Goal: Task Accomplishment & Management: Use online tool/utility

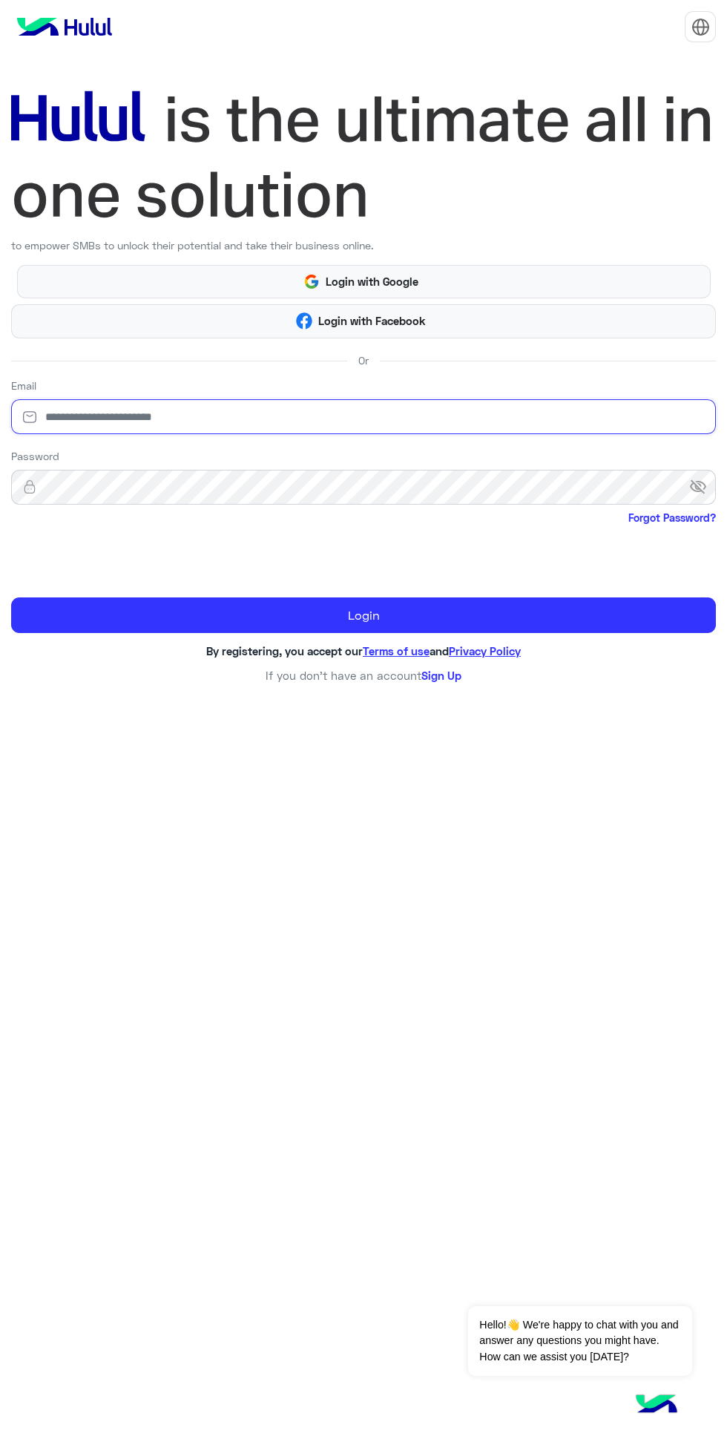
click at [576, 416] on input "email" at bounding box center [363, 416] width 705 height 35
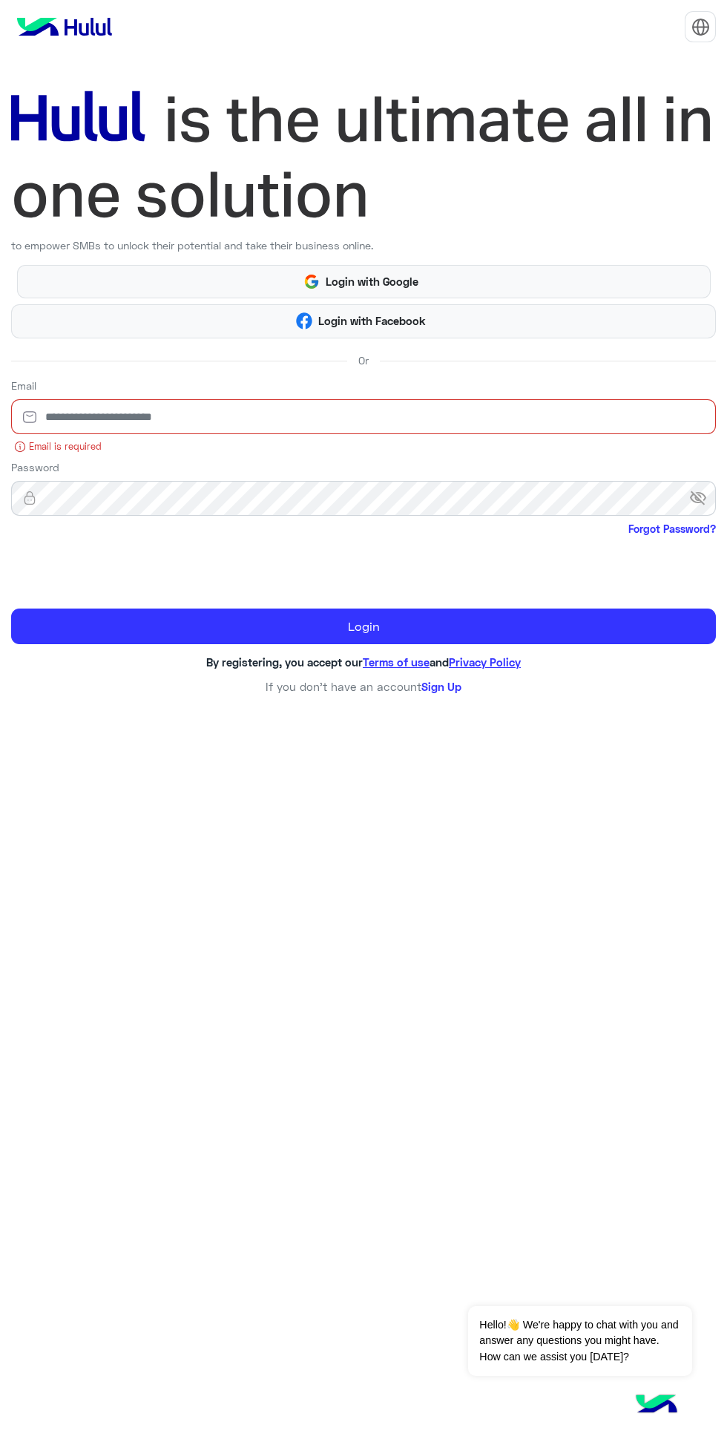
type input "**********"
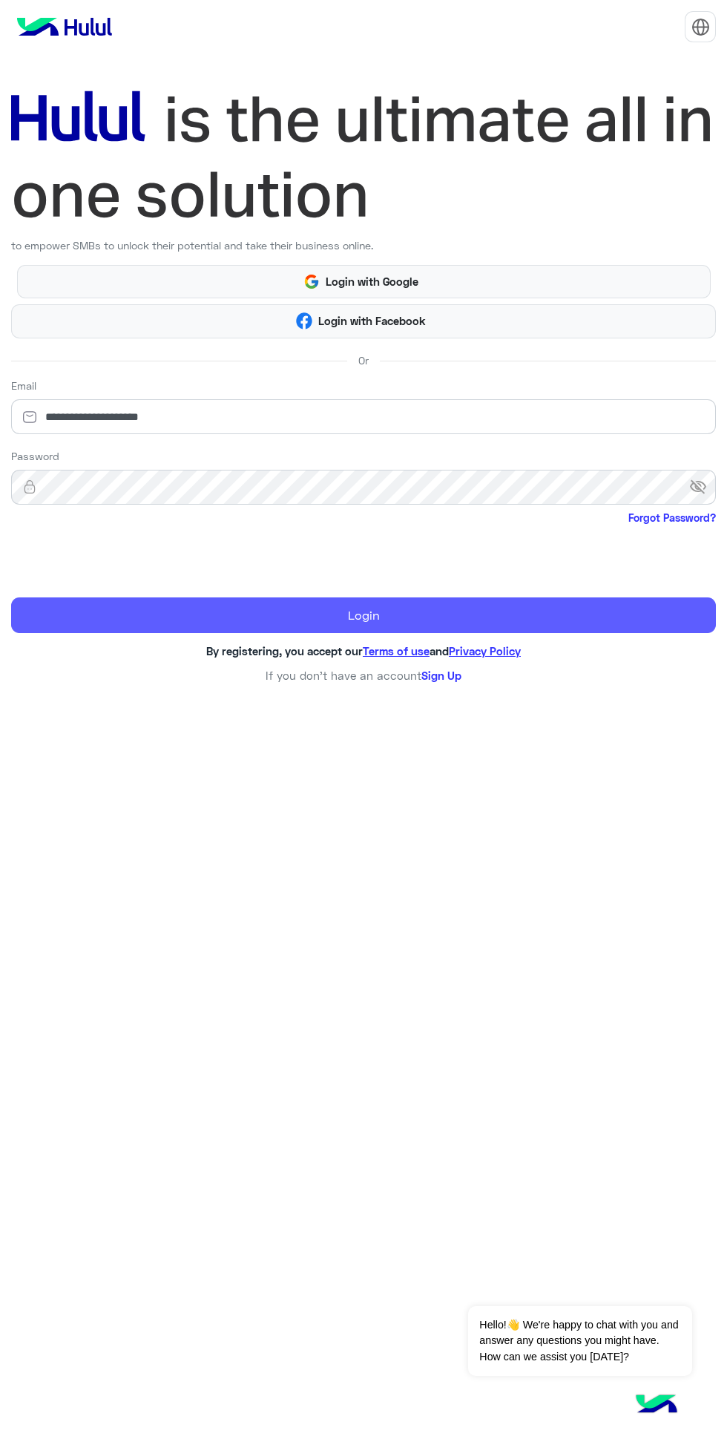
click at [594, 618] on button "Login" at bounding box center [363, 615] width 705 height 36
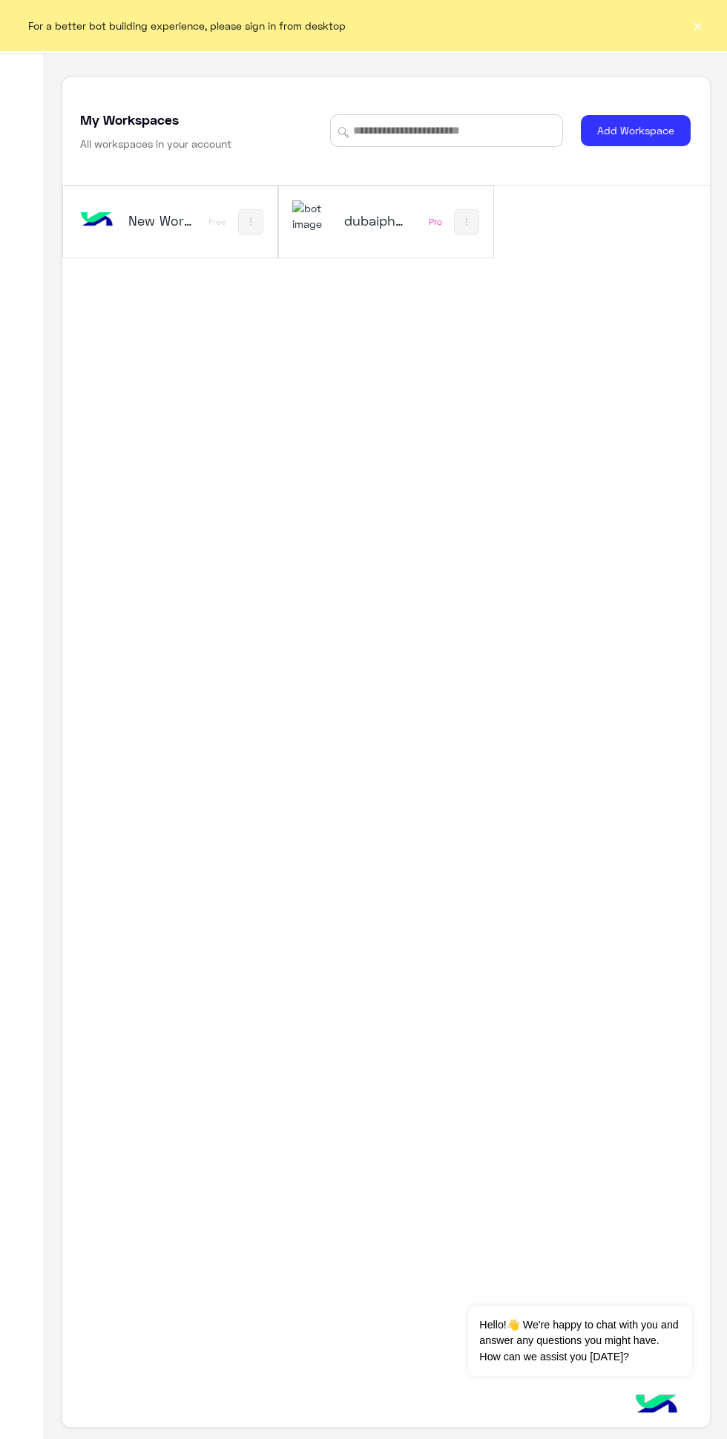
click at [372, 222] on h5 "dubaiphone" at bounding box center [378, 220] width 68 height 18
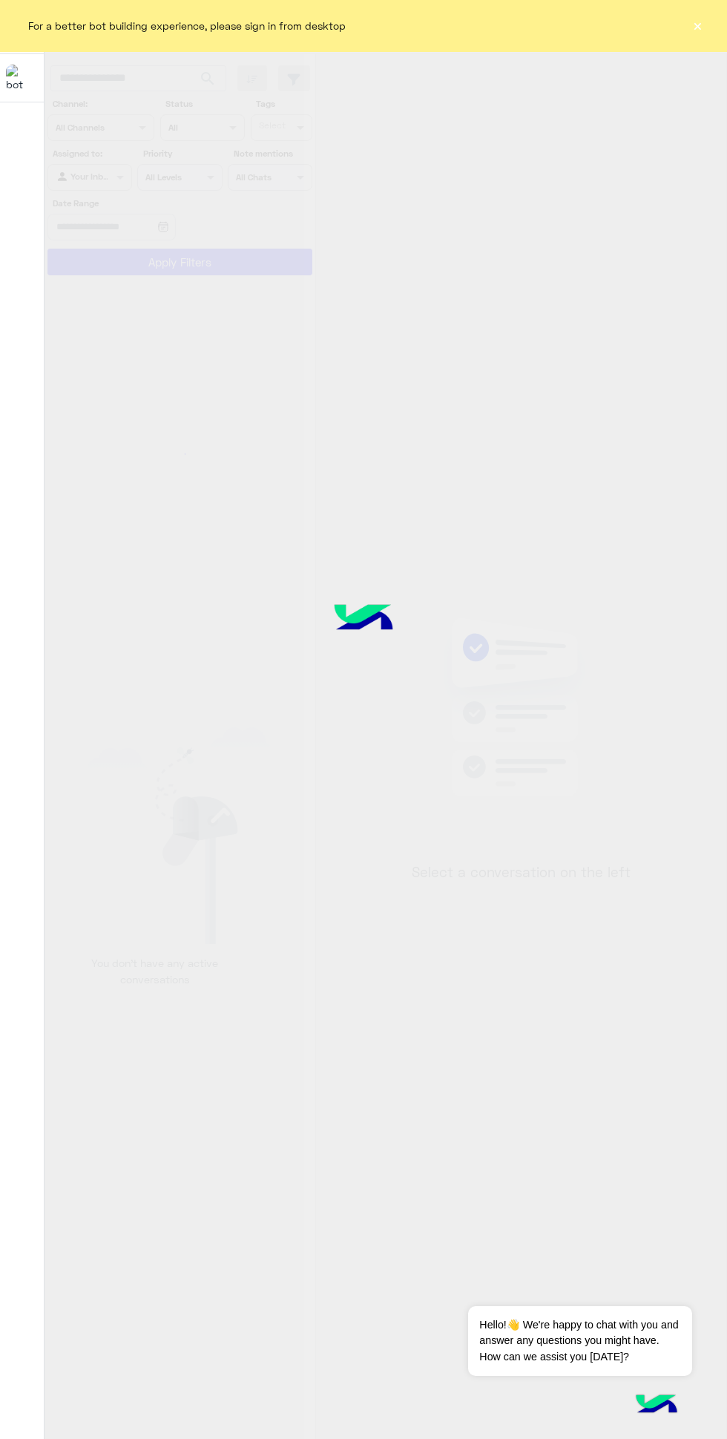
click at [698, 25] on button "×" at bounding box center [697, 25] width 15 height 15
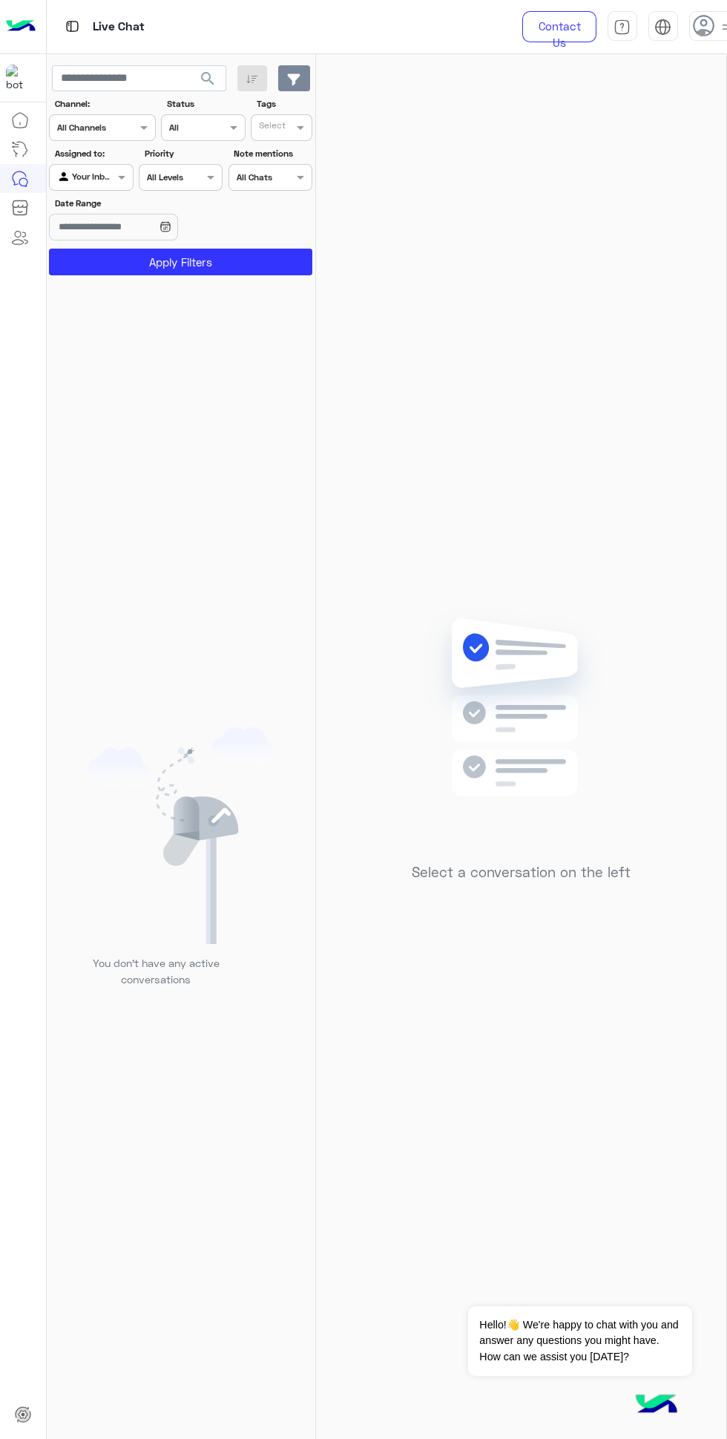
click at [294, 79] on icon "button" at bounding box center [294, 79] width 13 height 12
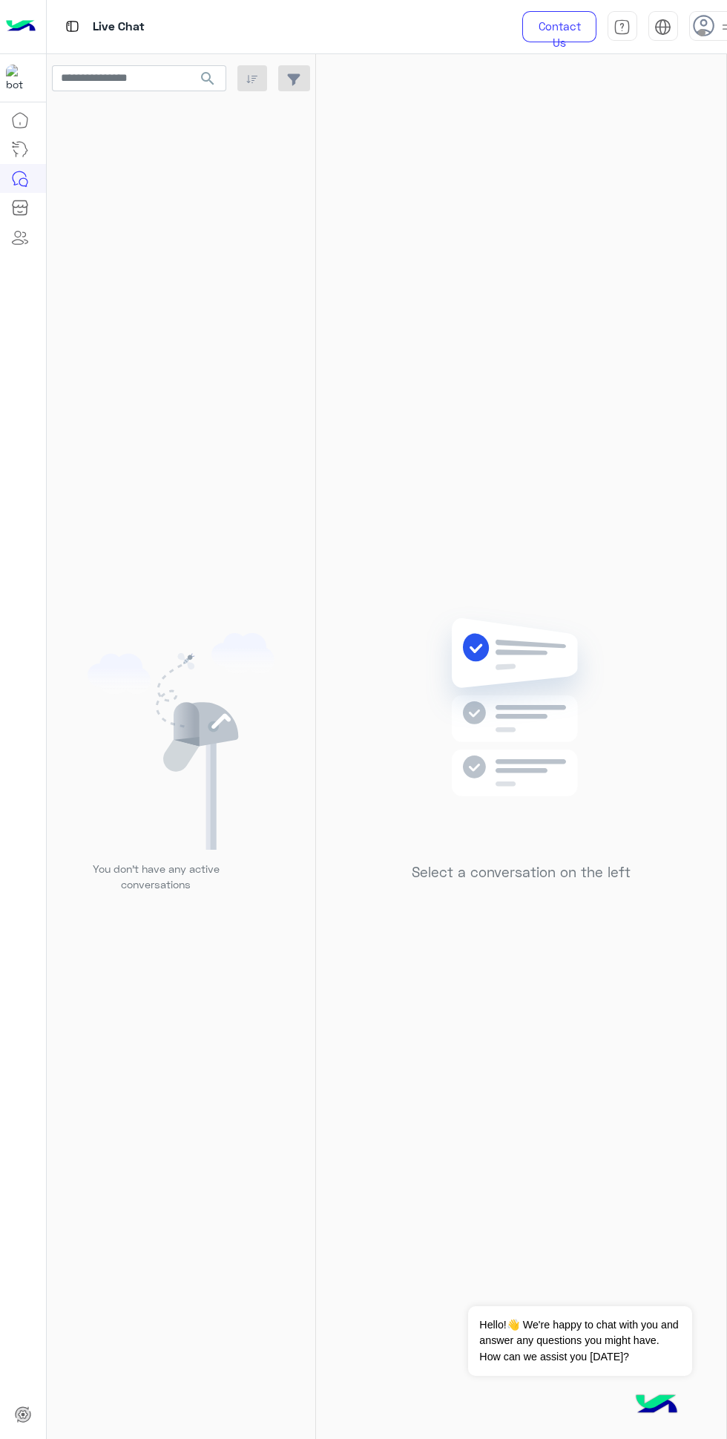
click at [703, 18] on icon at bounding box center [704, 26] width 22 height 22
